Goal: Check status: Check status

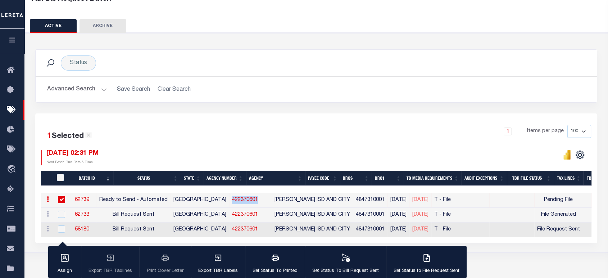
scroll to position [51, 0]
click at [13, 38] on icon "button" at bounding box center [12, 40] width 8 height 6
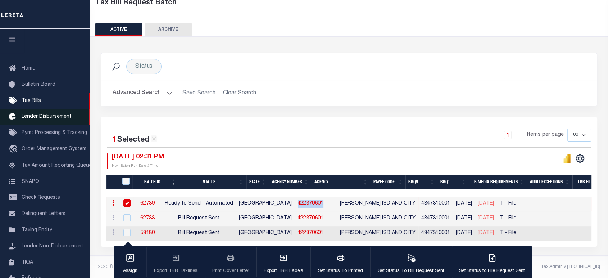
click at [46, 119] on span "Lender Disbursement" at bounding box center [47, 116] width 50 height 5
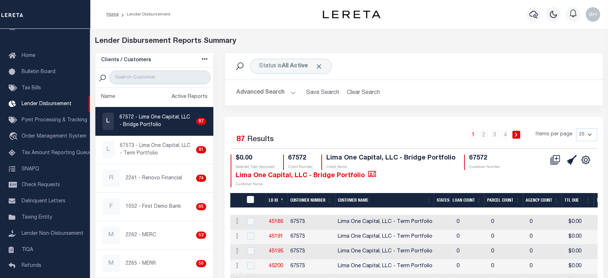
scroll to position [120, 0]
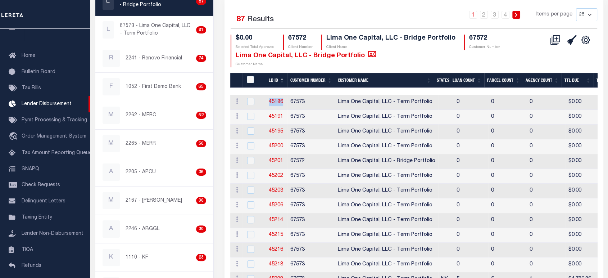
drag, startPoint x: 265, startPoint y: 100, endPoint x: 283, endPoint y: 101, distance: 18.0
click at [283, 101] on td "45186" at bounding box center [277, 102] width 22 height 15
checkbox input "true"
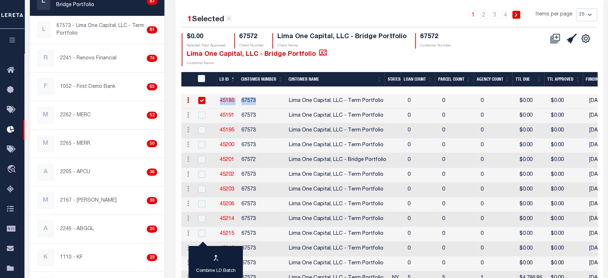
drag, startPoint x: 282, startPoint y: 92, endPoint x: 257, endPoint y: 89, distance: 25.3
click at [257, 89] on div "LD ID Customer Number Customer Name States Loan Count Parcel Count Agency Count…" at bounding box center [389, 267] width 416 height 390
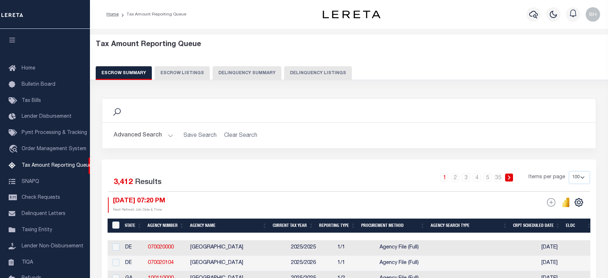
select select "100"
